Goal: Information Seeking & Learning: Learn about a topic

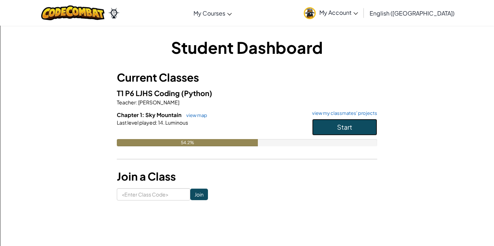
click at [367, 129] on button "Start" at bounding box center [344, 127] width 65 height 17
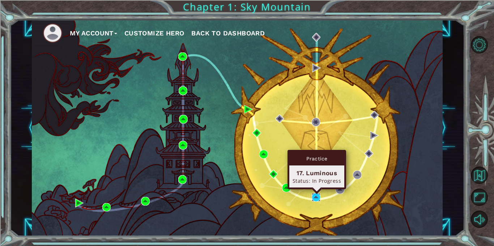
click at [315, 196] on img at bounding box center [315, 197] width 9 height 9
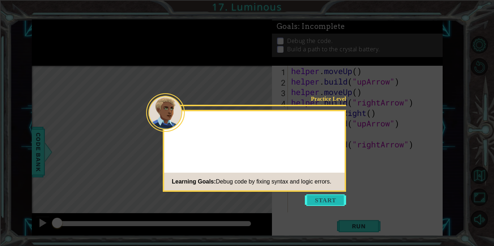
click at [317, 199] on button "Start" at bounding box center [325, 200] width 41 height 12
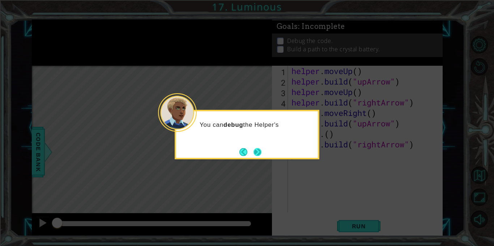
click at [256, 152] on button "Next" at bounding box center [257, 152] width 8 height 8
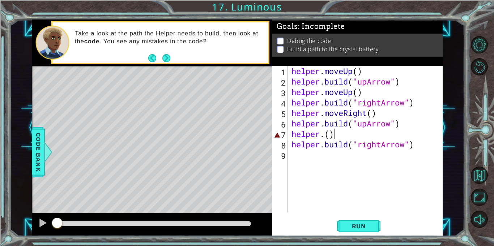
click at [339, 134] on div "helper . moveUp ( ) helper . build ( "upArrow" ) helper . moveUp ( ) helper . b…" at bounding box center [367, 150] width 154 height 168
click at [365, 225] on span "Run" at bounding box center [358, 226] width 29 height 7
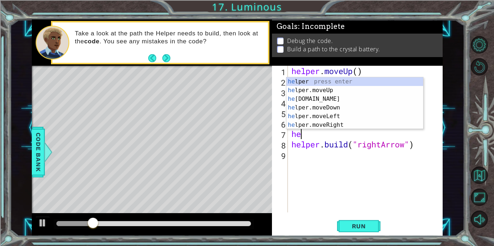
type textarea "h"
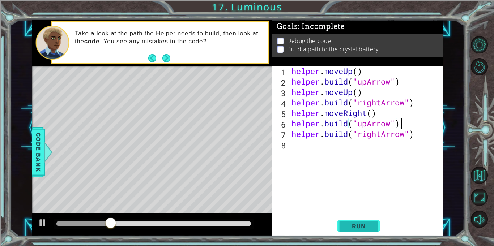
click at [365, 232] on button "Run" at bounding box center [358, 226] width 43 height 17
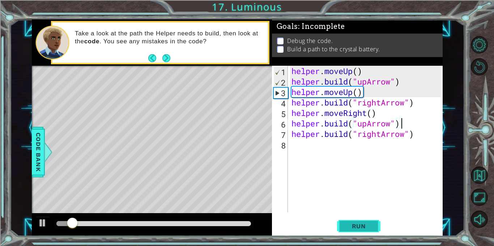
click at [365, 232] on button "Run" at bounding box center [358, 226] width 43 height 17
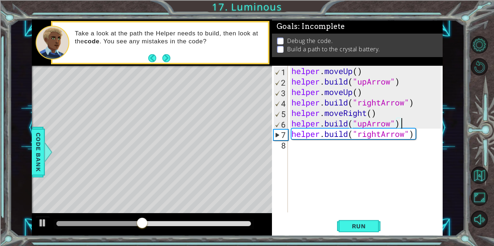
click at [367, 123] on div "helper . moveUp ( ) helper . build ( "upArrow" ) helper . moveUp ( ) helper . b…" at bounding box center [367, 150] width 154 height 168
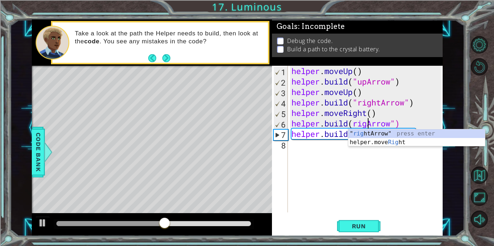
scroll to position [0, 4]
click at [379, 141] on div "helper.move Right press enter " right Arrow" press enter" at bounding box center [416, 146] width 137 height 35
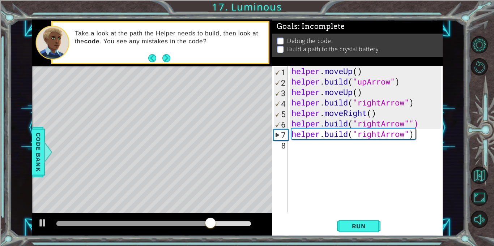
click at [416, 134] on div "helper . moveUp ( ) helper . build ( "upArrow" ) helper . moveUp ( ) helper . b…" at bounding box center [367, 150] width 154 height 168
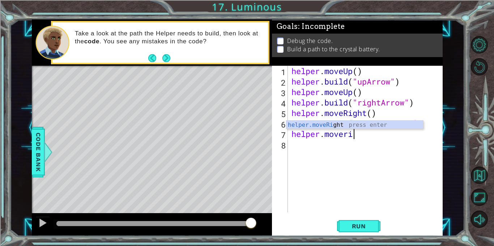
scroll to position [0, 3]
click at [373, 125] on div "helper.moveRight press enter" at bounding box center [354, 134] width 137 height 26
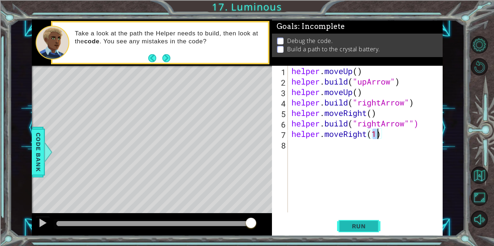
click at [360, 228] on span "Run" at bounding box center [358, 226] width 29 height 7
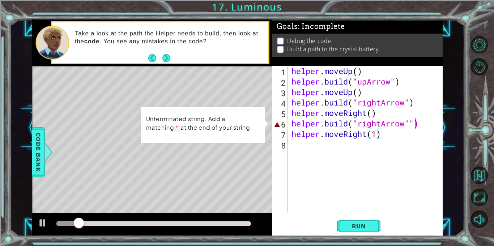
click at [414, 124] on div "helper . moveUp ( ) helper . build ( "upArrow" ) helper . moveUp ( ) helper . b…" at bounding box center [367, 150] width 154 height 168
type textarea "helper.build("rightArrow")"
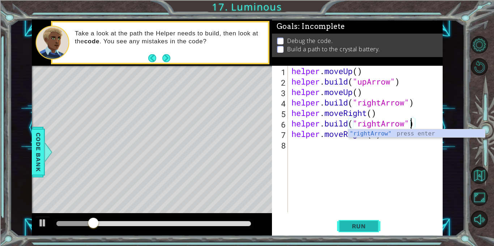
click at [350, 228] on span "Run" at bounding box center [358, 226] width 29 height 7
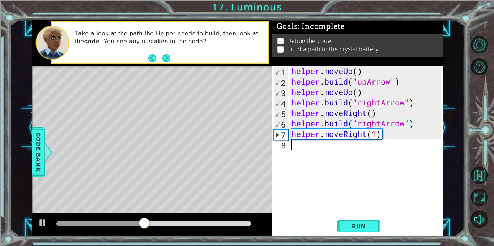
click at [338, 146] on div "helper . moveUp ( ) helper . build ( "upArrow" ) helper . moveUp ( ) helper . b…" at bounding box center [367, 150] width 154 height 168
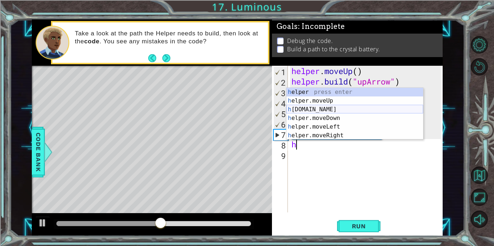
click at [355, 107] on div "h elper press enter h elper.moveUp press enter h elper.build press enter h elpe…" at bounding box center [354, 122] width 137 height 69
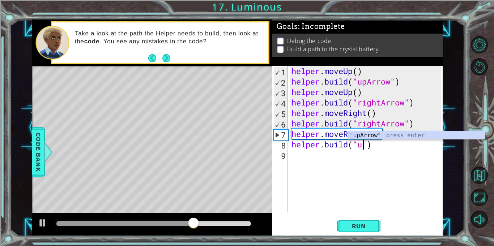
scroll to position [0, 3]
click at [405, 135] on div ""up Arrow" press enter" at bounding box center [416, 144] width 137 height 26
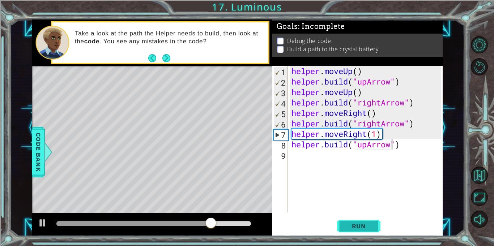
type textarea "helper.build("upArrow")"
click at [375, 223] on button "Run" at bounding box center [358, 226] width 43 height 17
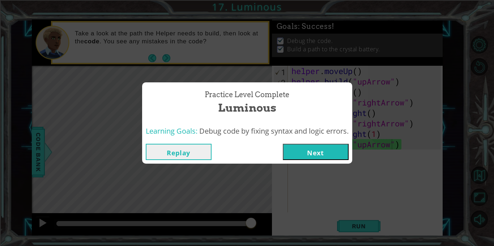
click at [326, 158] on button "Next" at bounding box center [316, 152] width 66 height 16
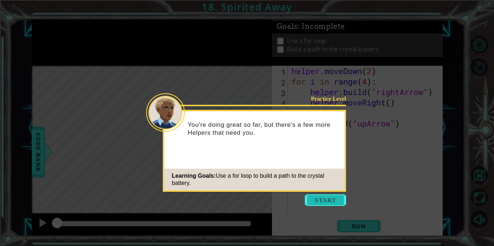
click at [330, 197] on button "Start" at bounding box center [325, 200] width 41 height 12
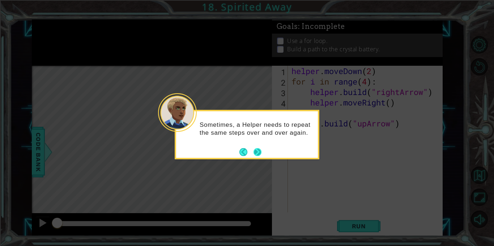
click at [258, 151] on button "Next" at bounding box center [257, 152] width 8 height 8
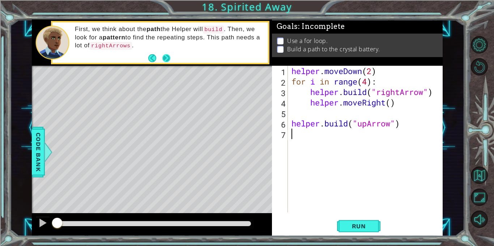
click at [167, 60] on button "Next" at bounding box center [166, 58] width 8 height 8
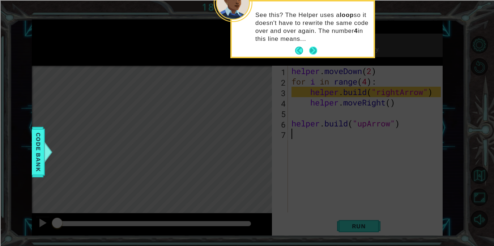
click at [314, 49] on button "Next" at bounding box center [313, 51] width 8 height 8
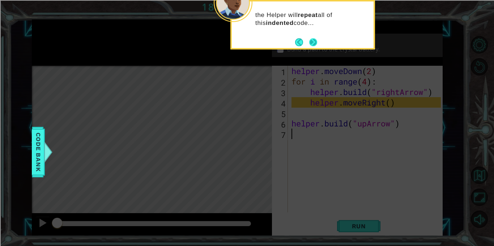
click at [313, 39] on button "Next" at bounding box center [313, 42] width 8 height 8
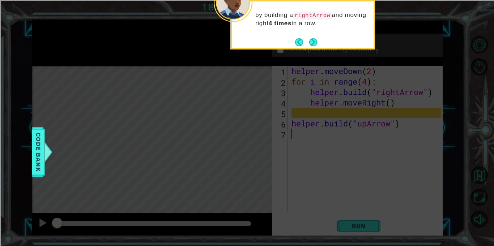
click at [313, 39] on button "Next" at bounding box center [313, 42] width 8 height 8
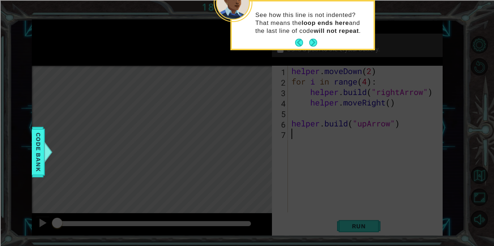
click at [313, 39] on button "Next" at bounding box center [313, 43] width 8 height 8
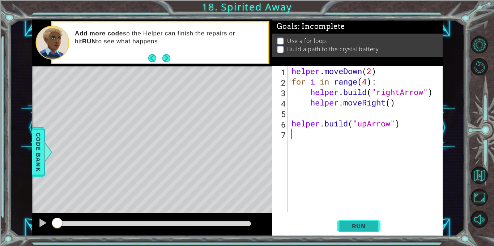
click at [369, 224] on span "Run" at bounding box center [358, 226] width 29 height 7
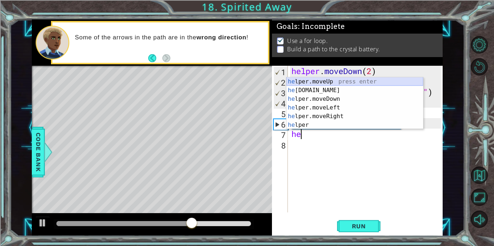
click at [337, 83] on div "he lper.moveUp press enter he lper.build press enter he lper.moveDown press ent…" at bounding box center [354, 111] width 137 height 69
type textarea "helper.moveUp(1)"
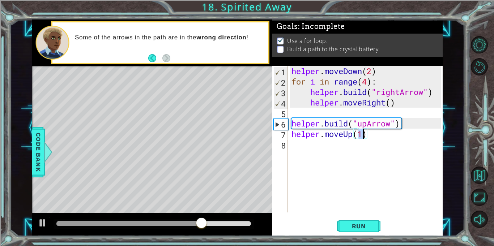
click at [330, 143] on div "helper . moveDown ( 2 ) for i in range ( 4 ) : helper . build ( "rightArrow" ) …" at bounding box center [367, 150] width 154 height 168
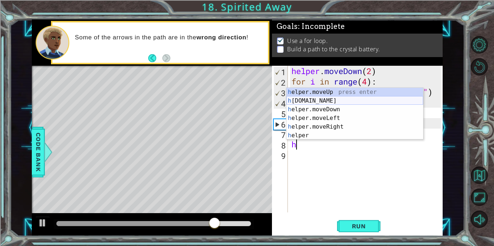
click at [329, 103] on div "h elper.moveUp press enter h elper.build press enter h elper.moveDown press ent…" at bounding box center [354, 122] width 137 height 69
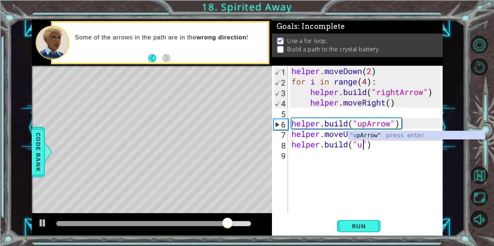
scroll to position [0, 3]
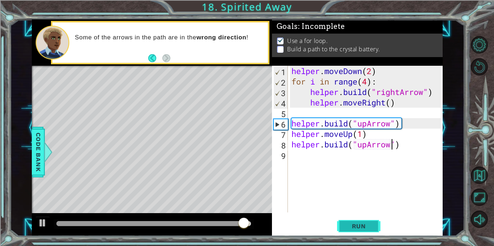
type textarea "helper.build("upArrow")"
click at [358, 220] on button "Run" at bounding box center [358, 226] width 43 height 17
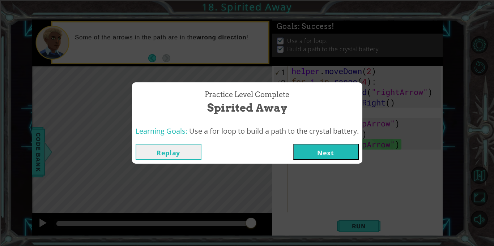
click at [314, 149] on button "Next" at bounding box center [326, 152] width 66 height 16
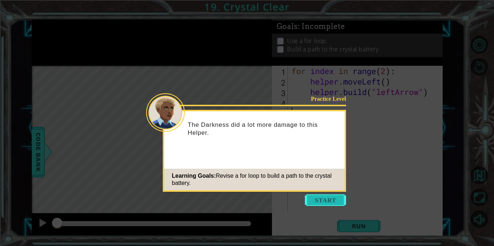
click at [336, 198] on button "Start" at bounding box center [325, 200] width 41 height 12
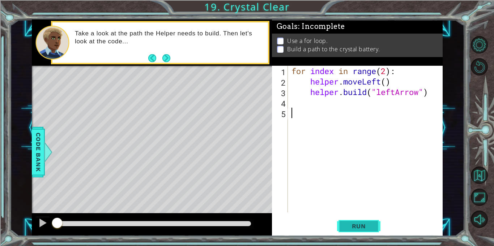
click at [372, 226] on span "Run" at bounding box center [358, 226] width 29 height 7
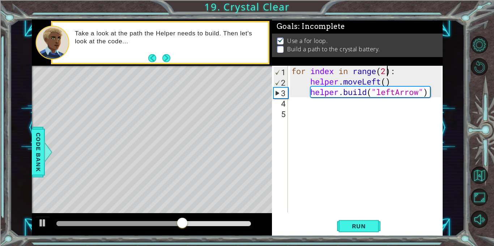
click at [387, 70] on div "for index in range ( 2 ) : helper . moveLeft ( ) helper . build ( "leftArrow" )" at bounding box center [367, 150] width 154 height 168
type textarea "for index in range(4):"
click at [361, 224] on span "Run" at bounding box center [358, 226] width 29 height 7
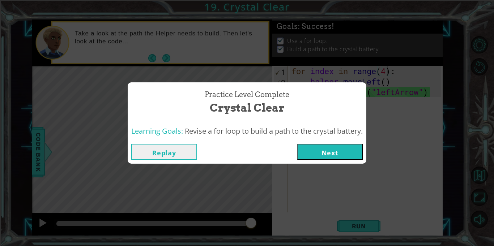
click at [347, 144] on button "Next" at bounding box center [330, 152] width 66 height 16
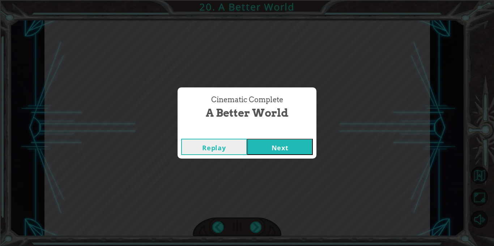
click at [285, 149] on button "Next" at bounding box center [280, 147] width 66 height 16
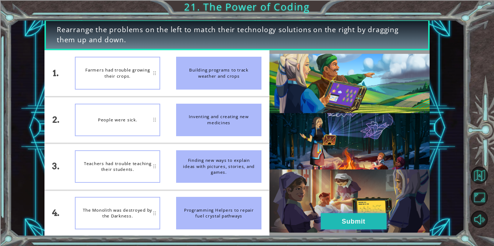
click at [370, 213] on button "Submit" at bounding box center [353, 221] width 66 height 16
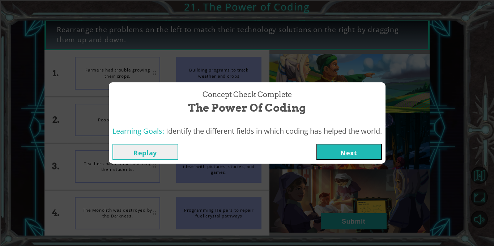
click at [339, 151] on button "Next" at bounding box center [349, 152] width 66 height 16
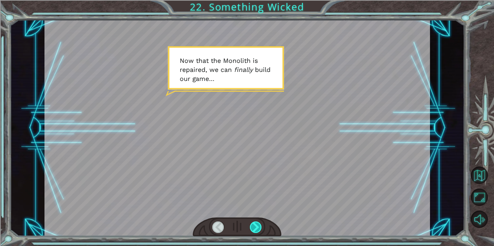
click at [255, 228] on div at bounding box center [256, 227] width 12 height 12
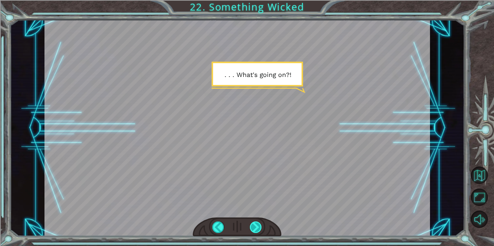
click at [254, 227] on div at bounding box center [256, 227] width 12 height 12
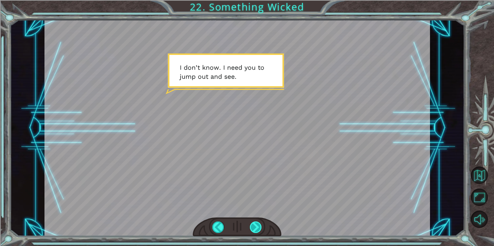
click at [254, 227] on div at bounding box center [256, 227] width 12 height 12
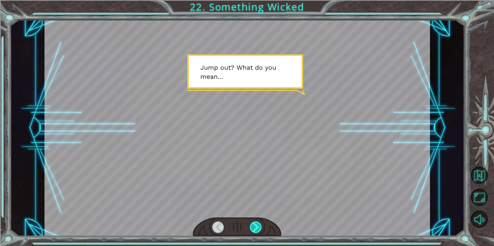
click at [254, 227] on div at bounding box center [256, 227] width 12 height 12
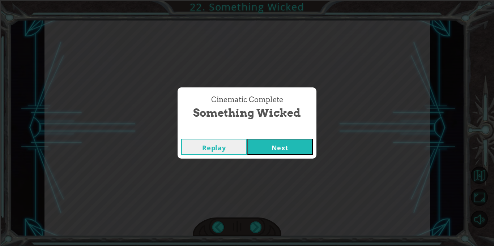
click at [298, 143] on button "Next" at bounding box center [280, 147] width 66 height 16
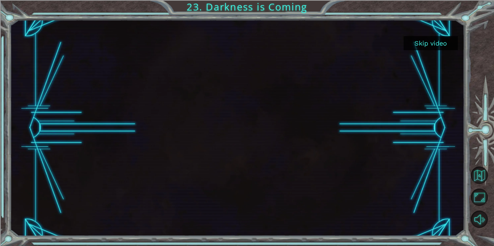
click at [417, 40] on button "Skip video" at bounding box center [430, 43] width 54 height 14
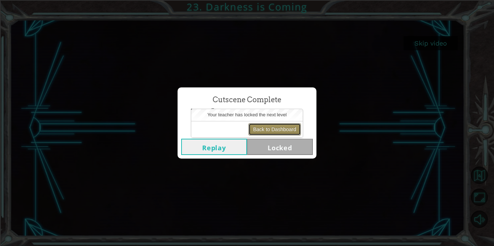
click at [278, 131] on button "Back to Dashboard" at bounding box center [274, 129] width 52 height 12
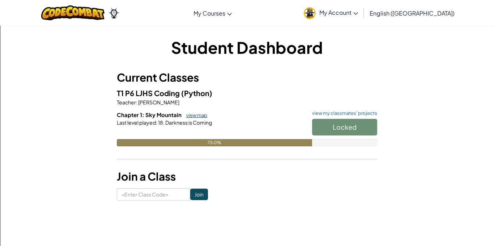
click at [194, 116] on link "view map" at bounding box center [194, 115] width 25 height 6
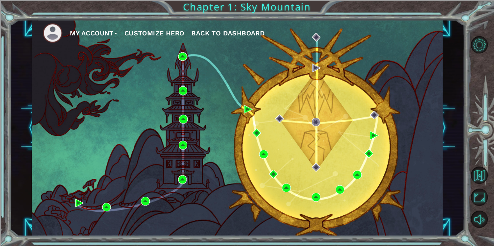
click at [385, 158] on div "My Account Customize Hero Back to Dashboard" at bounding box center [237, 128] width 410 height 216
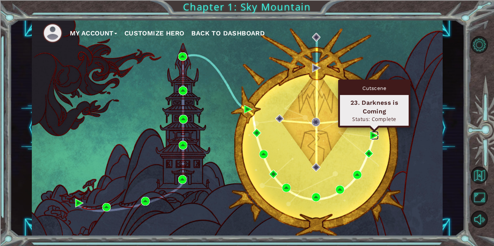
click at [370, 133] on img at bounding box center [374, 135] width 9 height 9
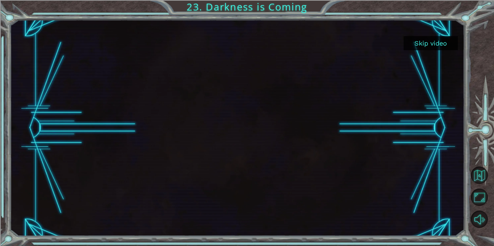
click at [443, 40] on button "Skip video" at bounding box center [430, 43] width 54 height 14
click at [435, 46] on button "Skip video" at bounding box center [430, 43] width 54 height 14
